Goal: Go to known website: Access a specific website the user already knows

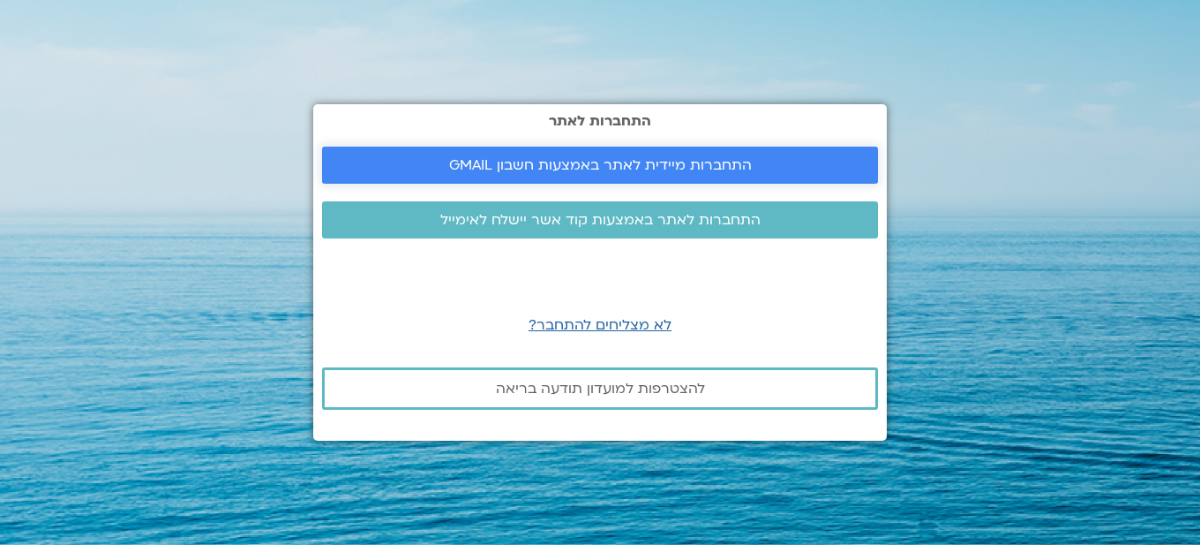
click at [541, 159] on span "התחברות מיידית לאתר באמצעות חשבון GMAIL" at bounding box center [600, 165] width 303 height 16
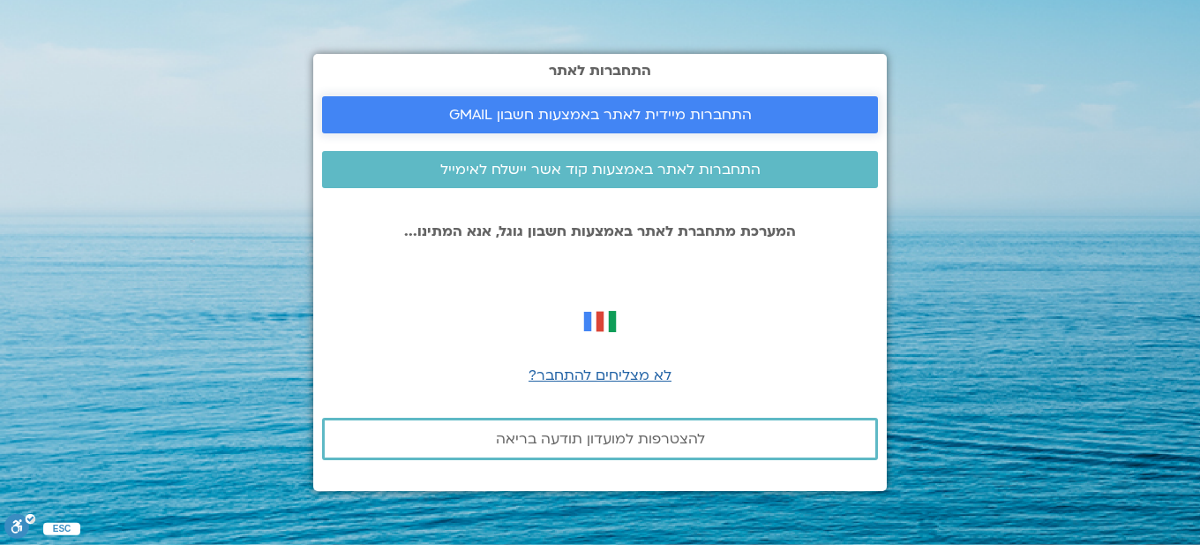
click at [558, 115] on span "התחברות מיידית לאתר באמצעות חשבון GMAIL" at bounding box center [600, 115] width 303 height 16
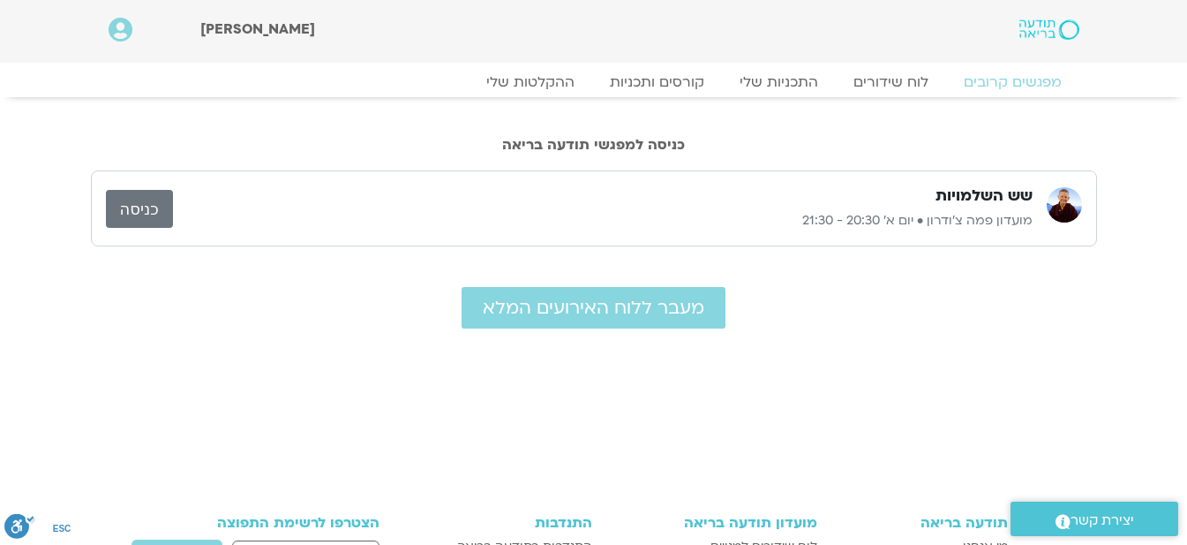
click at [134, 212] on link "כניסה" at bounding box center [139, 209] width 67 height 38
